Goal: Task Accomplishment & Management: Manage account settings

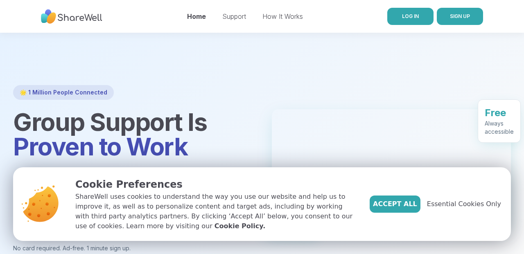
click at [397, 16] on link "LOG IN" at bounding box center [410, 16] width 46 height 17
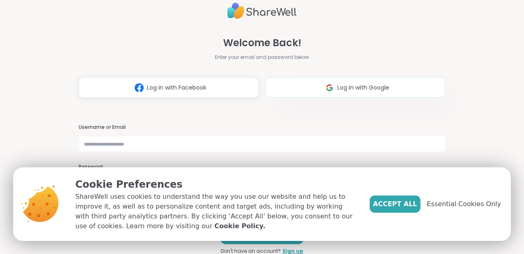
click at [314, 83] on button "Log in with Google" at bounding box center [355, 87] width 180 height 20
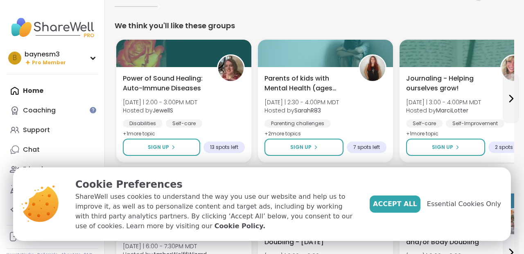
scroll to position [42, 0]
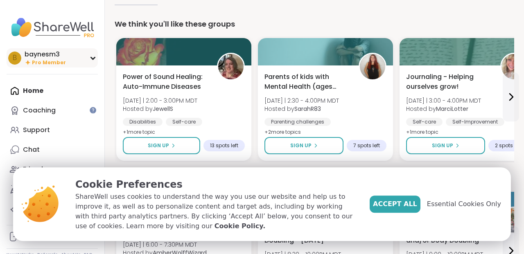
click at [92, 60] on div "b baynesm3 Pro Member" at bounding box center [52, 57] width 91 height 19
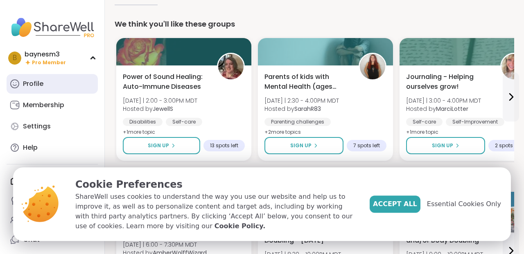
click at [37, 87] on div "Profile" at bounding box center [33, 83] width 20 height 9
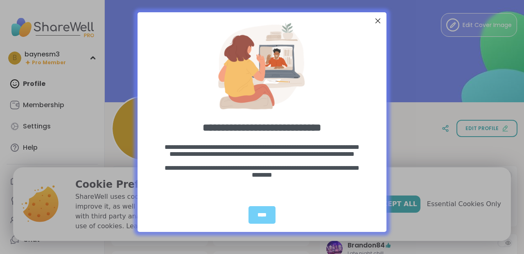
click at [377, 19] on div at bounding box center [377, 21] width 11 height 11
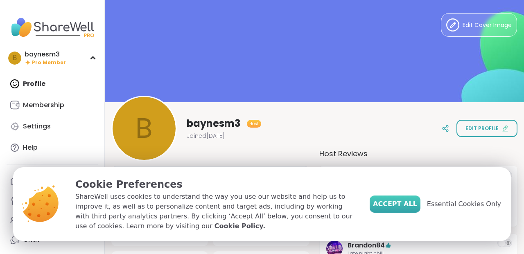
click at [411, 209] on span "Accept All" at bounding box center [395, 204] width 44 height 10
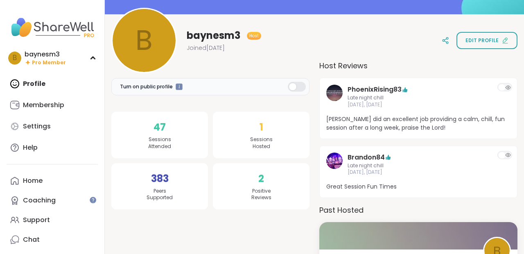
scroll to position [88, 0]
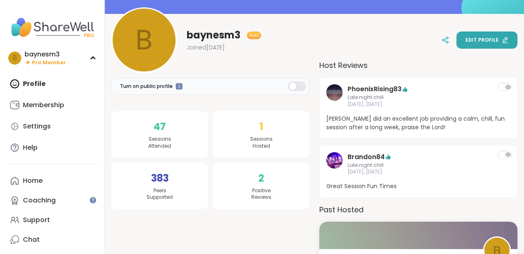
click at [483, 37] on span "Edit profile" at bounding box center [481, 39] width 33 height 7
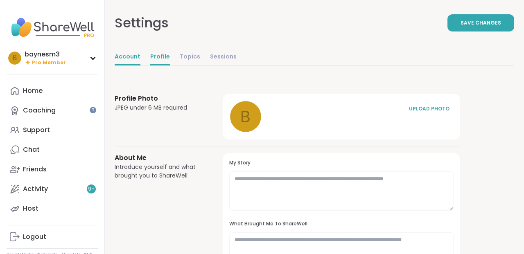
click at [129, 56] on link "Account" at bounding box center [128, 57] width 26 height 16
select select "**"
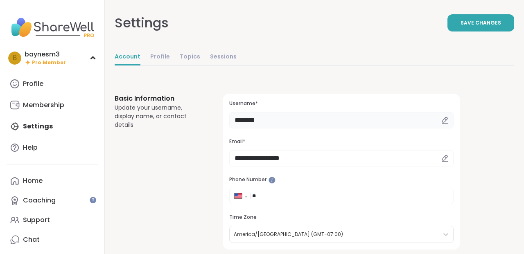
click at [265, 120] on input "********" at bounding box center [341, 120] width 224 height 16
type input "*****"
click at [464, 26] on span "Save Changes" at bounding box center [480, 22] width 41 height 7
click at [53, 32] on img at bounding box center [52, 27] width 91 height 29
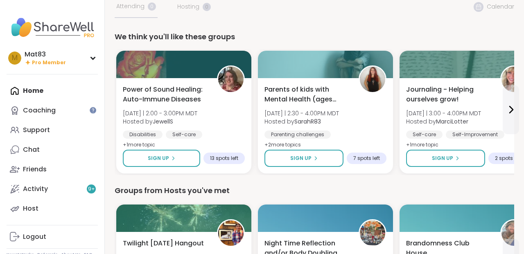
scroll to position [23, 0]
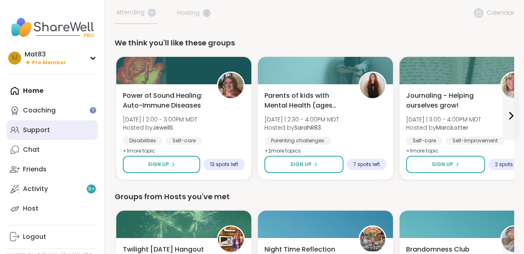
click at [42, 133] on div "Support" at bounding box center [36, 130] width 27 height 9
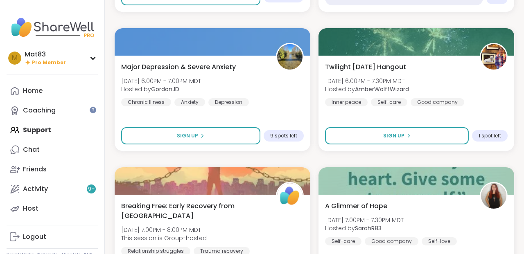
scroll to position [1487, 0]
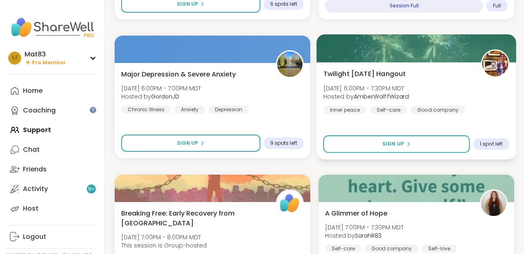
click at [423, 102] on div "Twilight [DATE] Hangout [DATE] 6:00PM - 7:30PM MDT Hosted by AmberWolffWizard I…" at bounding box center [416, 91] width 186 height 45
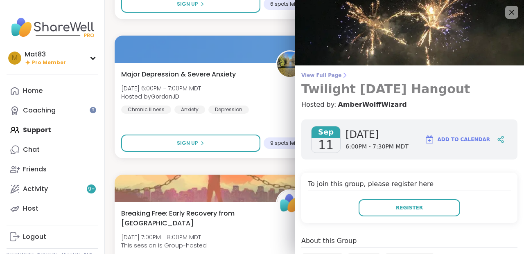
click at [341, 75] on icon at bounding box center [344, 75] width 7 height 7
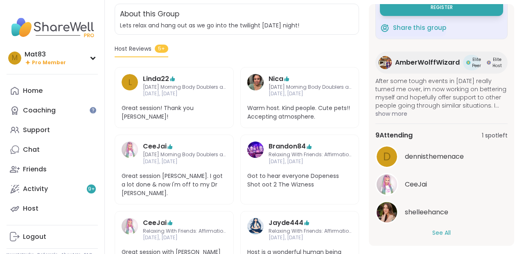
scroll to position [75, 0]
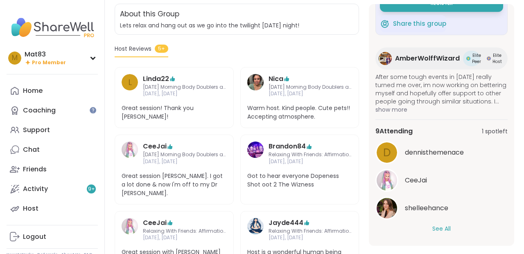
click at [446, 231] on button "See All" at bounding box center [441, 229] width 18 height 9
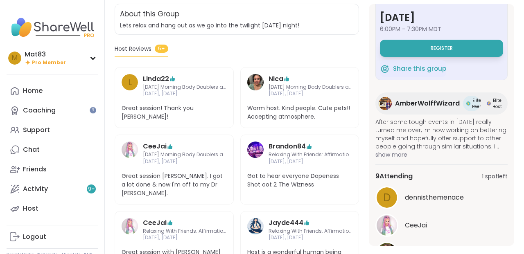
scroll to position [0, 0]
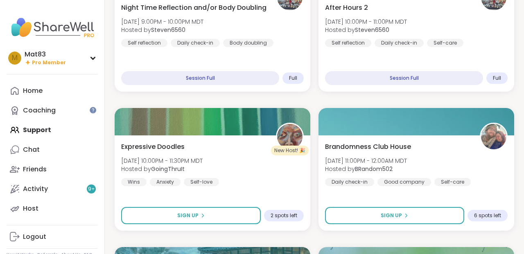
scroll to position [2112, 0]
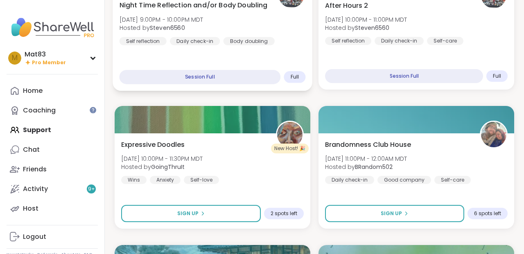
click at [189, 29] on span "Hosted by Steven6560" at bounding box center [162, 28] width 84 height 8
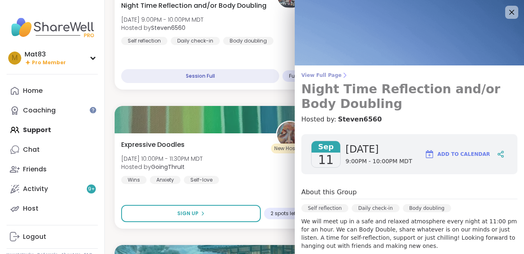
click at [333, 75] on span "View Full Page" at bounding box center [409, 75] width 216 height 7
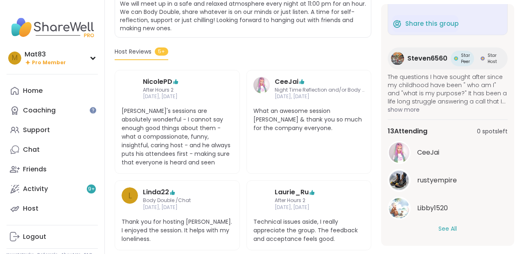
scroll to position [211, 0]
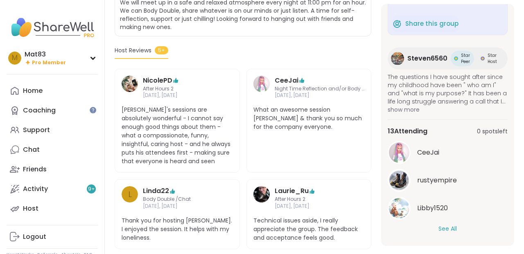
click at [448, 227] on button "See All" at bounding box center [447, 229] width 18 height 9
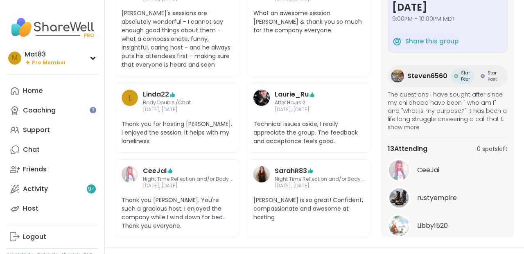
scroll to position [0, 0]
